Goal: Navigation & Orientation: Find specific page/section

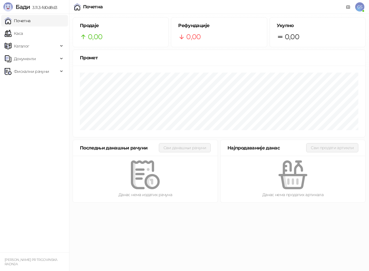
drag, startPoint x: 55, startPoint y: 271, endPoint x: 58, endPoint y: 271, distance: 2.9
